Goal: Task Accomplishment & Management: Manage account settings

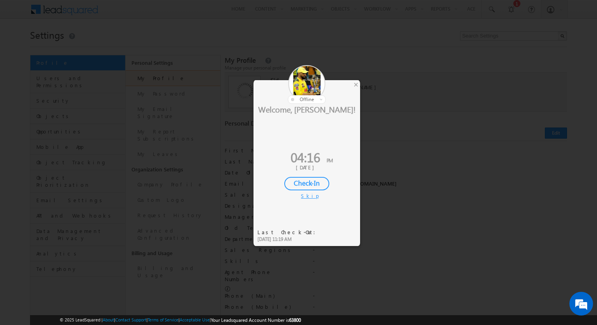
click at [312, 197] on div "Skip" at bounding box center [307, 195] width 12 height 7
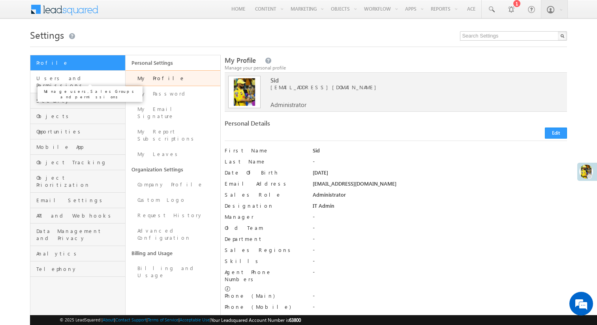
click at [88, 82] on span "Users and Permissions" at bounding box center [79, 82] width 87 height 14
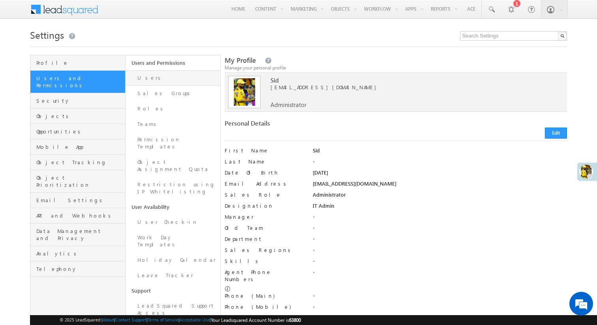
click at [177, 83] on link "Users" at bounding box center [173, 77] width 95 height 15
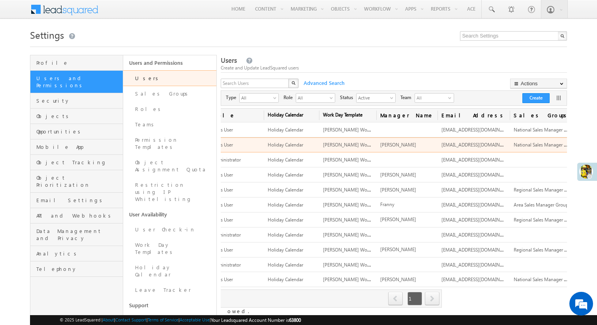
scroll to position [0, 239]
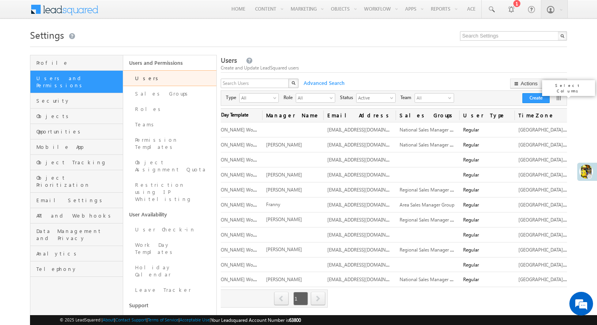
click at [557, 101] on link at bounding box center [559, 98] width 8 height 8
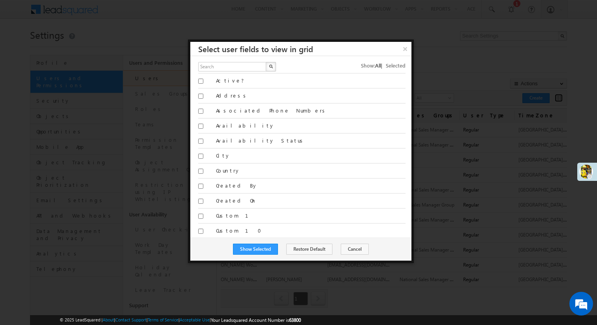
scroll to position [0, 0]
click at [355, 250] on button "Cancel" at bounding box center [355, 249] width 28 height 11
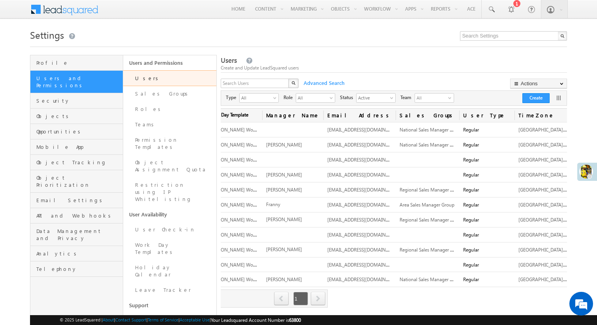
click at [72, 14] on span at bounding box center [69, 9] width 57 height 14
